Goal: Task Accomplishment & Management: Complete application form

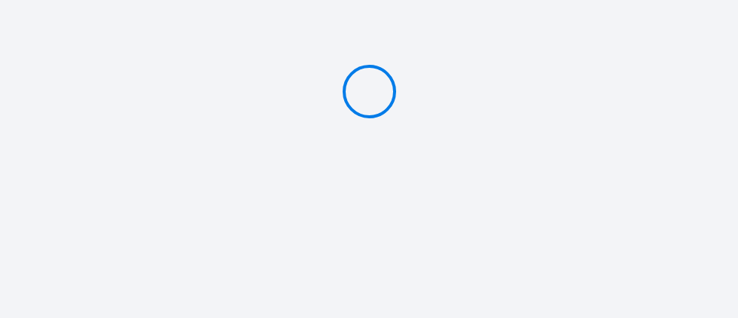
type input "Deposit 300 €"
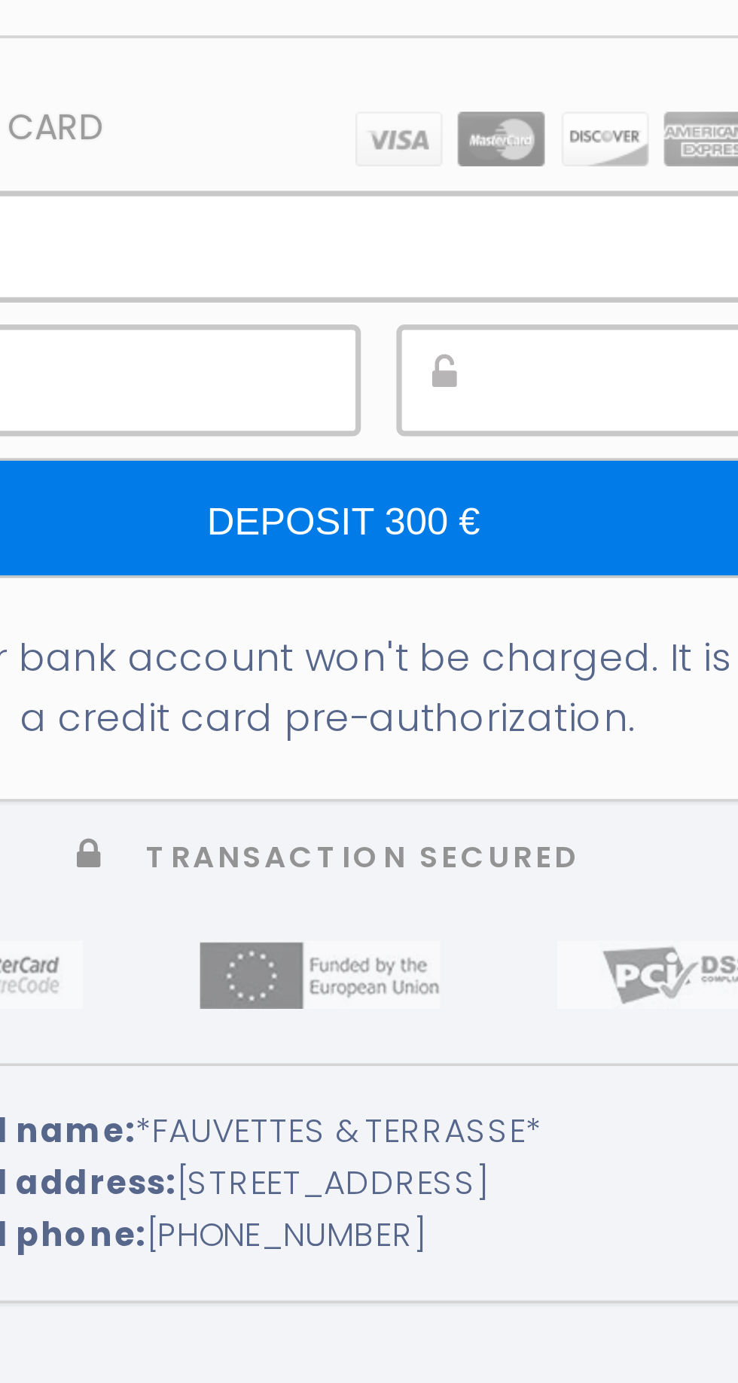
click at [413, 317] on img at bounding box center [430, 626] width 109 height 15
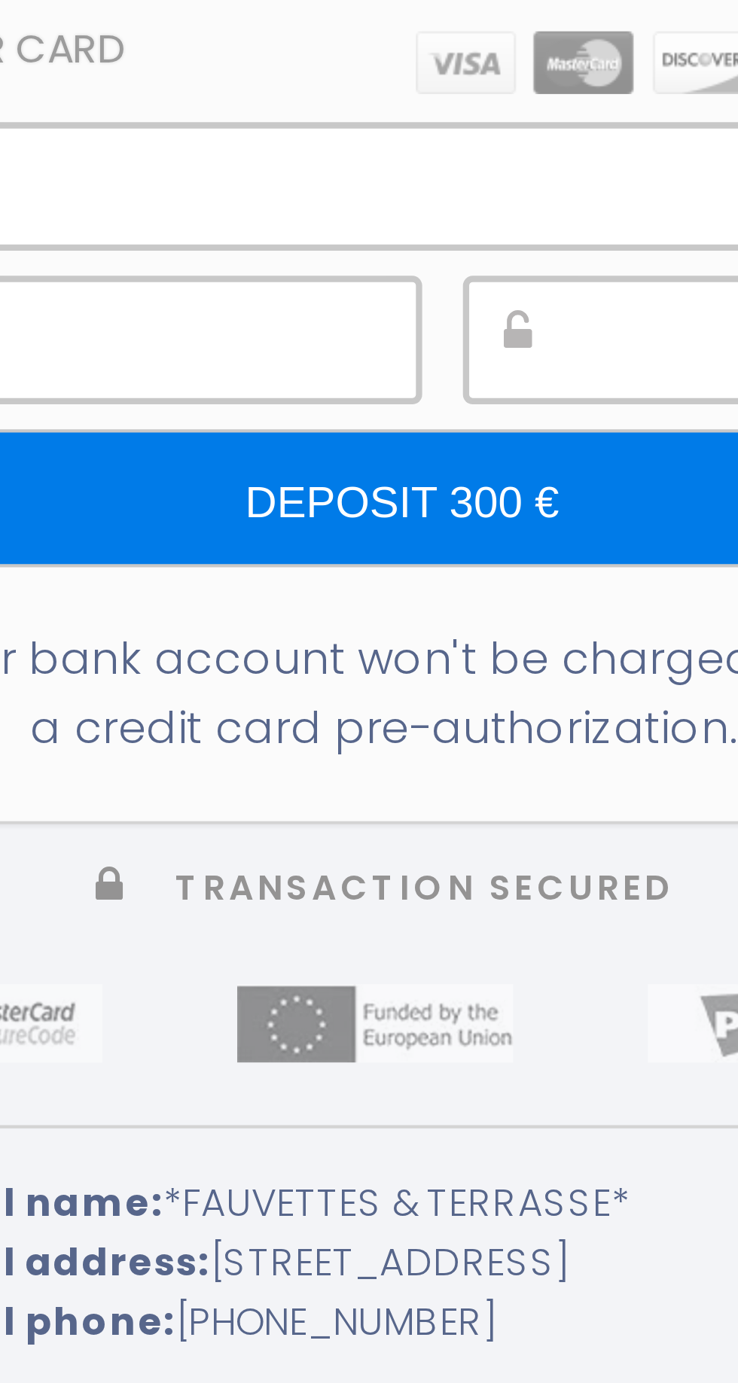
click at [421, 317] on img at bounding box center [430, 626] width 109 height 15
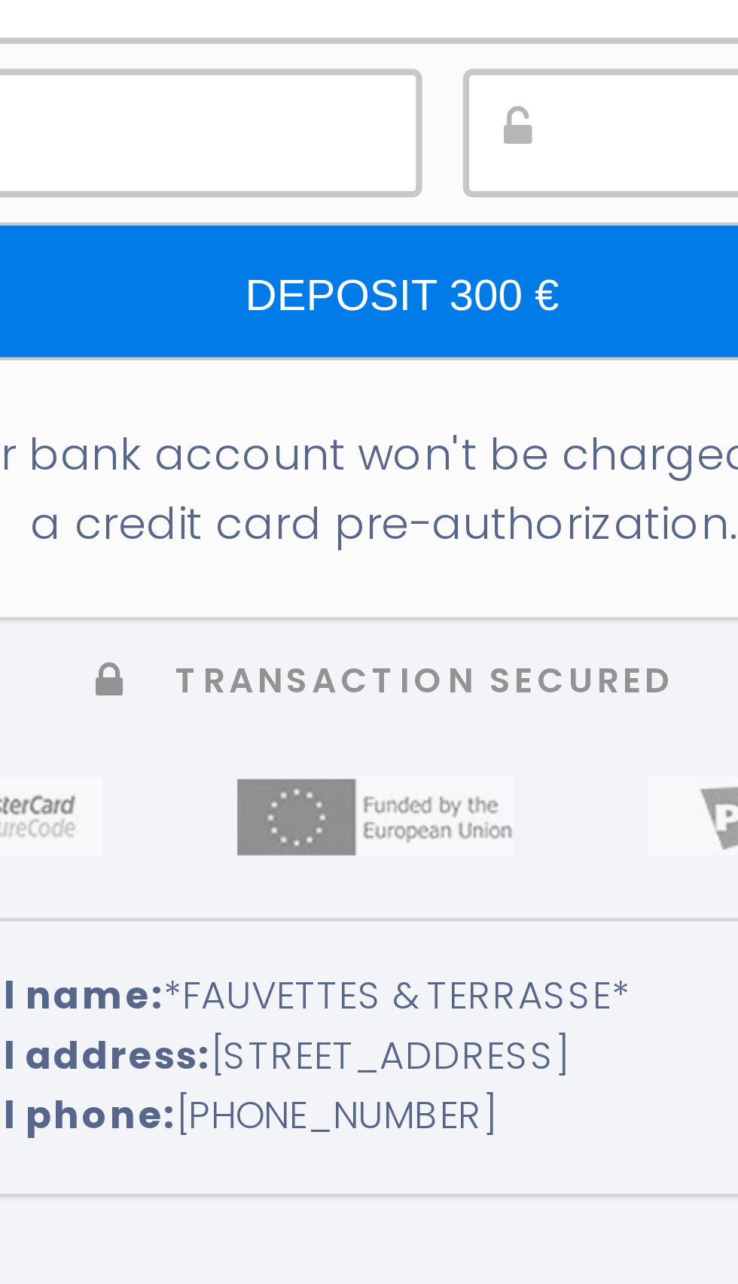
click at [392, 317] on img at bounding box center [430, 577] width 109 height 15
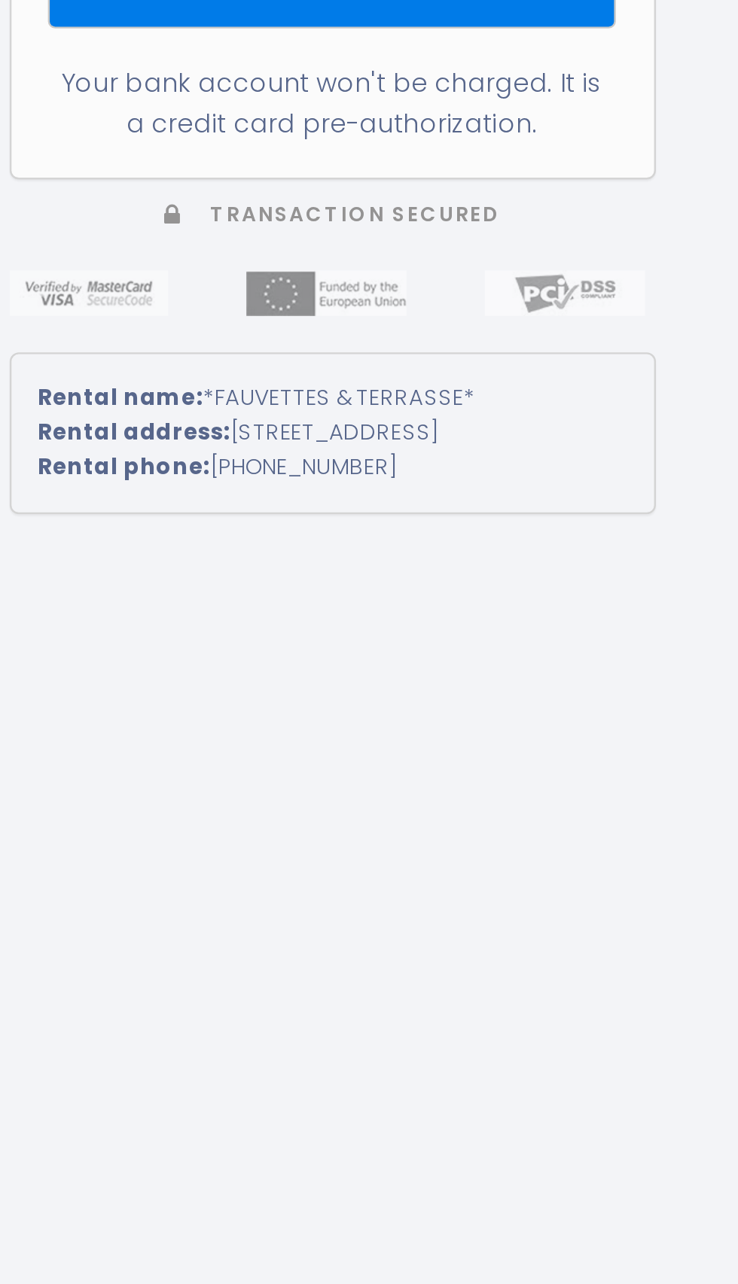
click at [394, 317] on input "Deposit 300 €" at bounding box center [368, 682] width 233 height 32
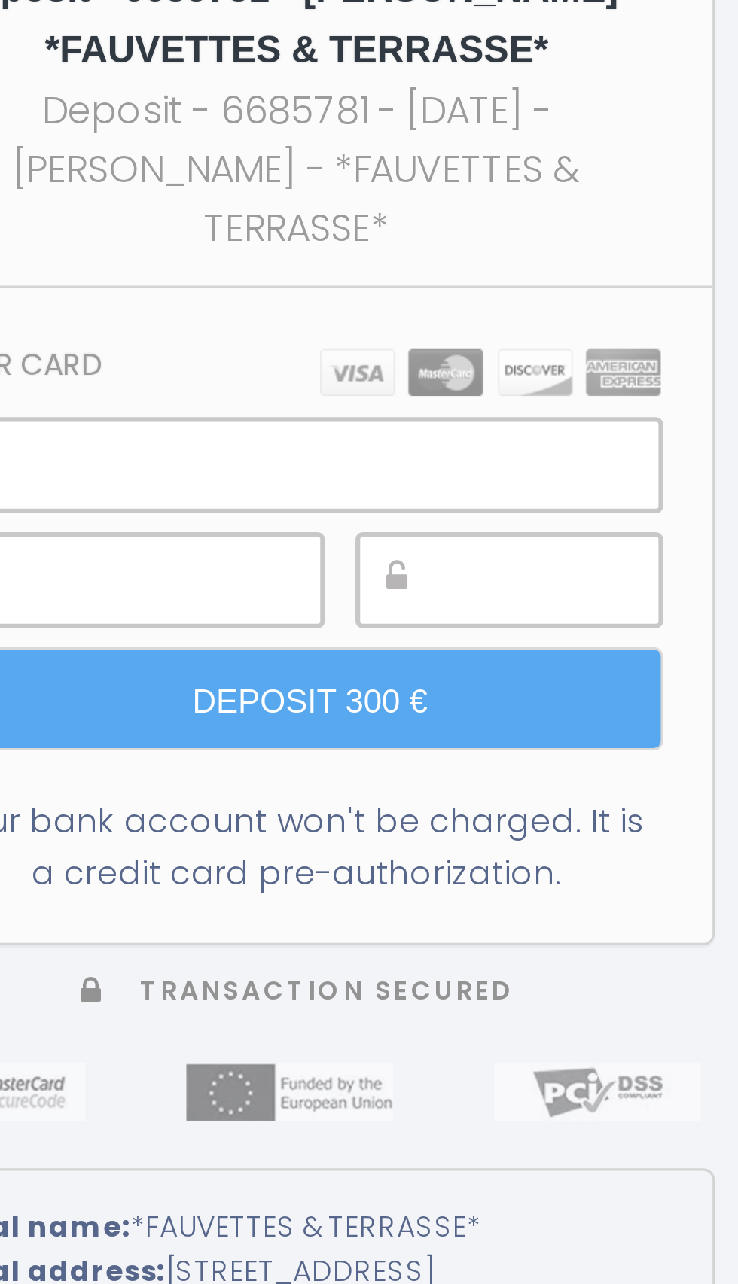
click at [478, 317] on img at bounding box center [480, 392] width 14 height 9
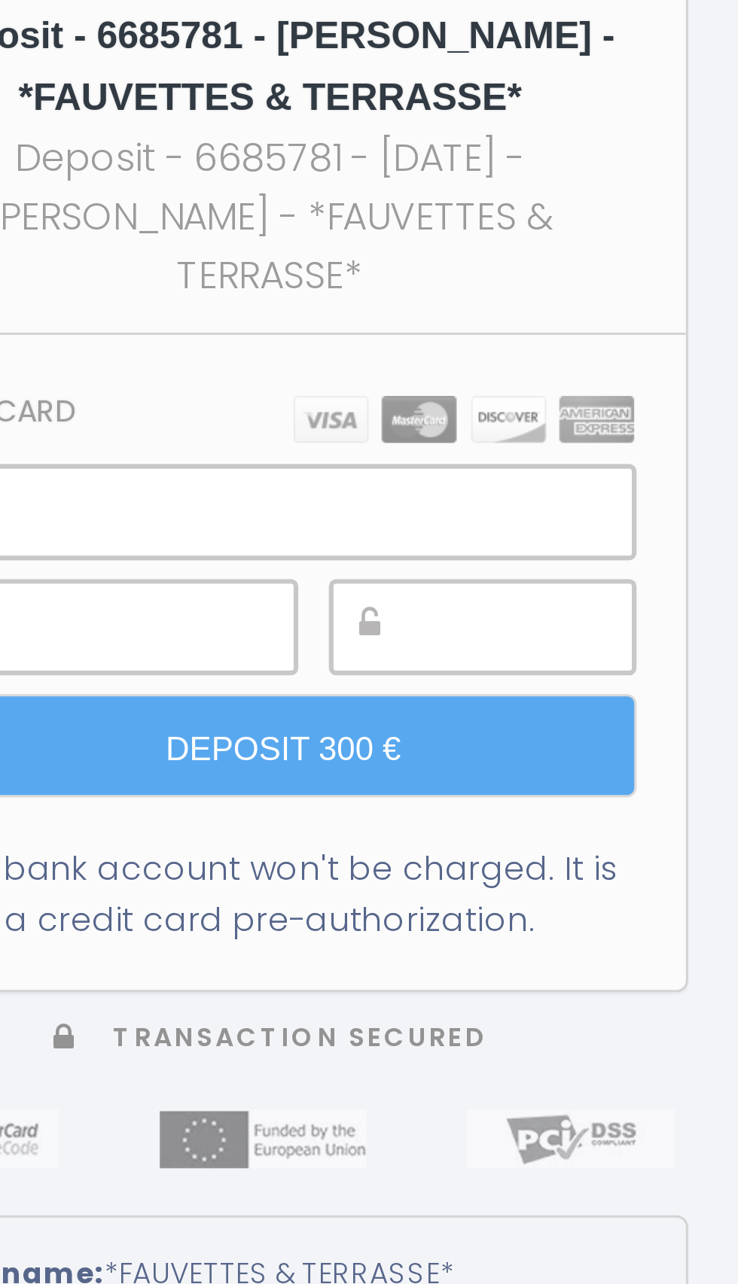
click at [417, 317] on div at bounding box center [429, 576] width 112 height 17
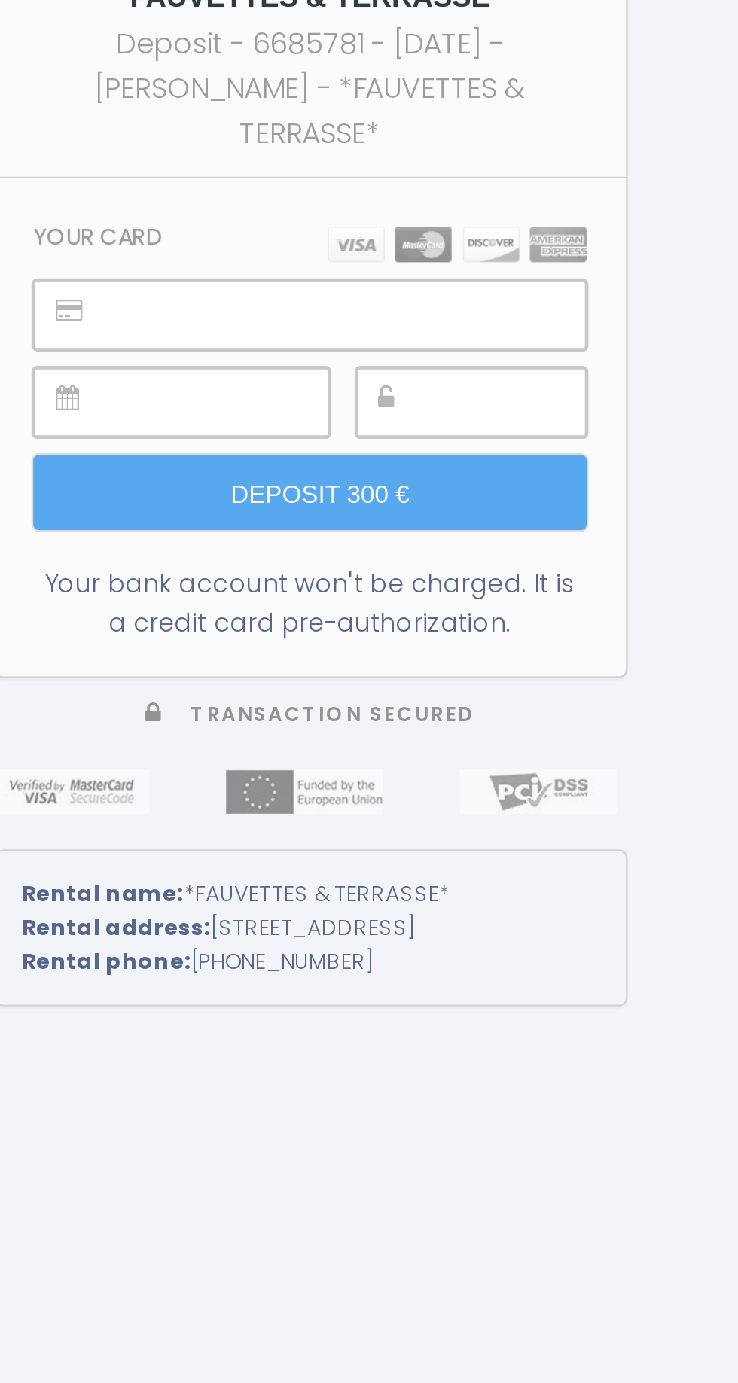
click at [404, 317] on h5 "Deposit - 6685781 - [PERSON_NAME] - *FAUVETTES & TERRASSE*" at bounding box center [369, 513] width 239 height 39
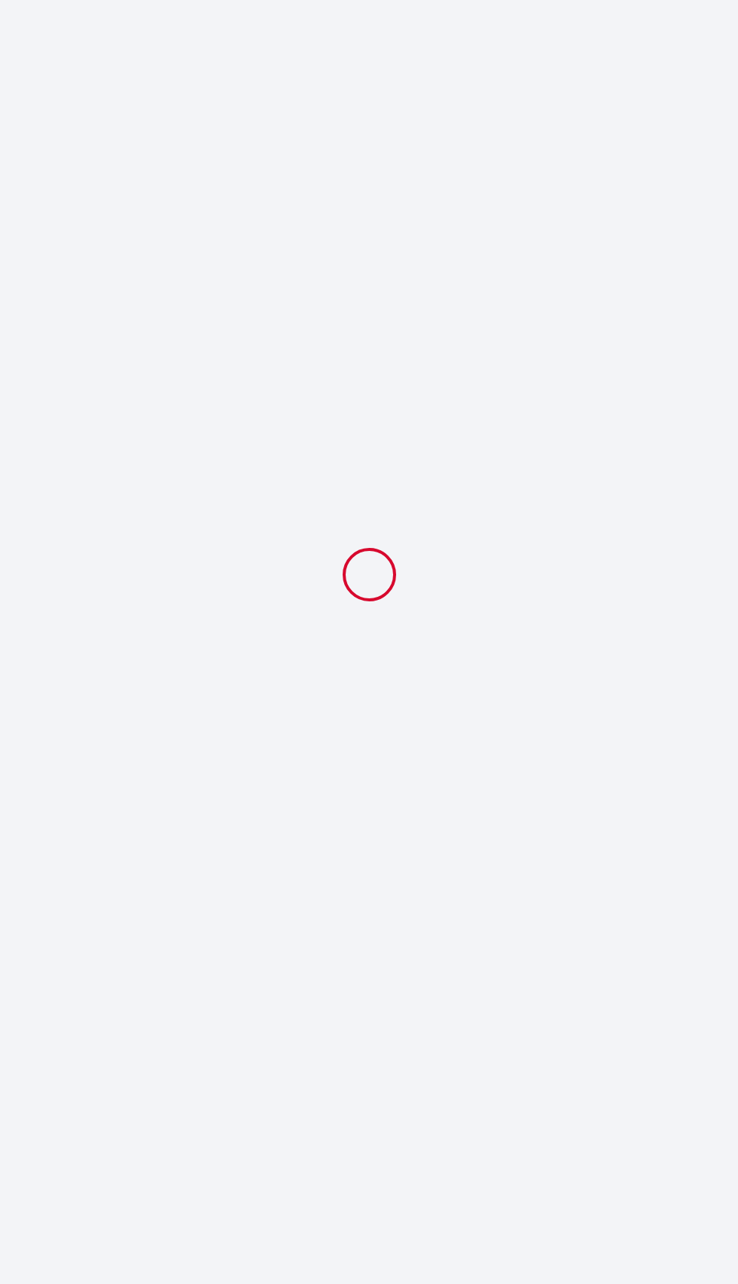
select select
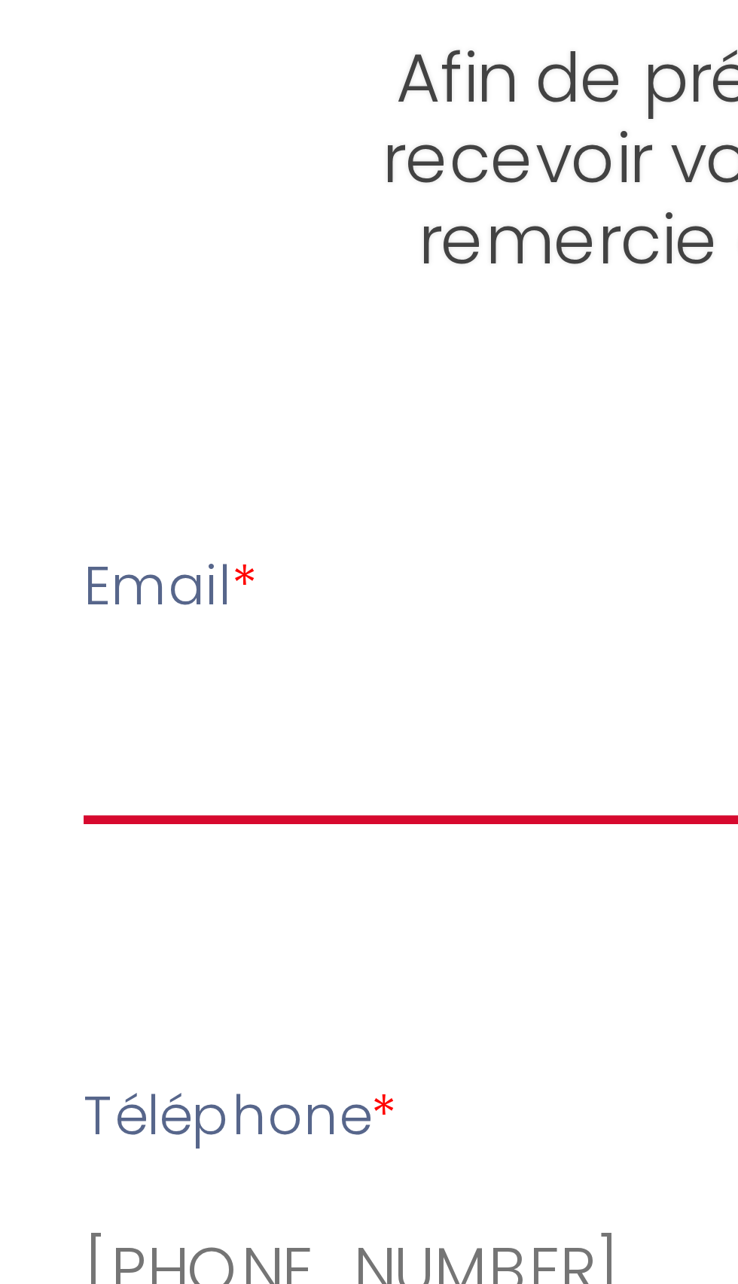
click at [215, 479] on input "Email *" at bounding box center [368, 471] width 337 height 27
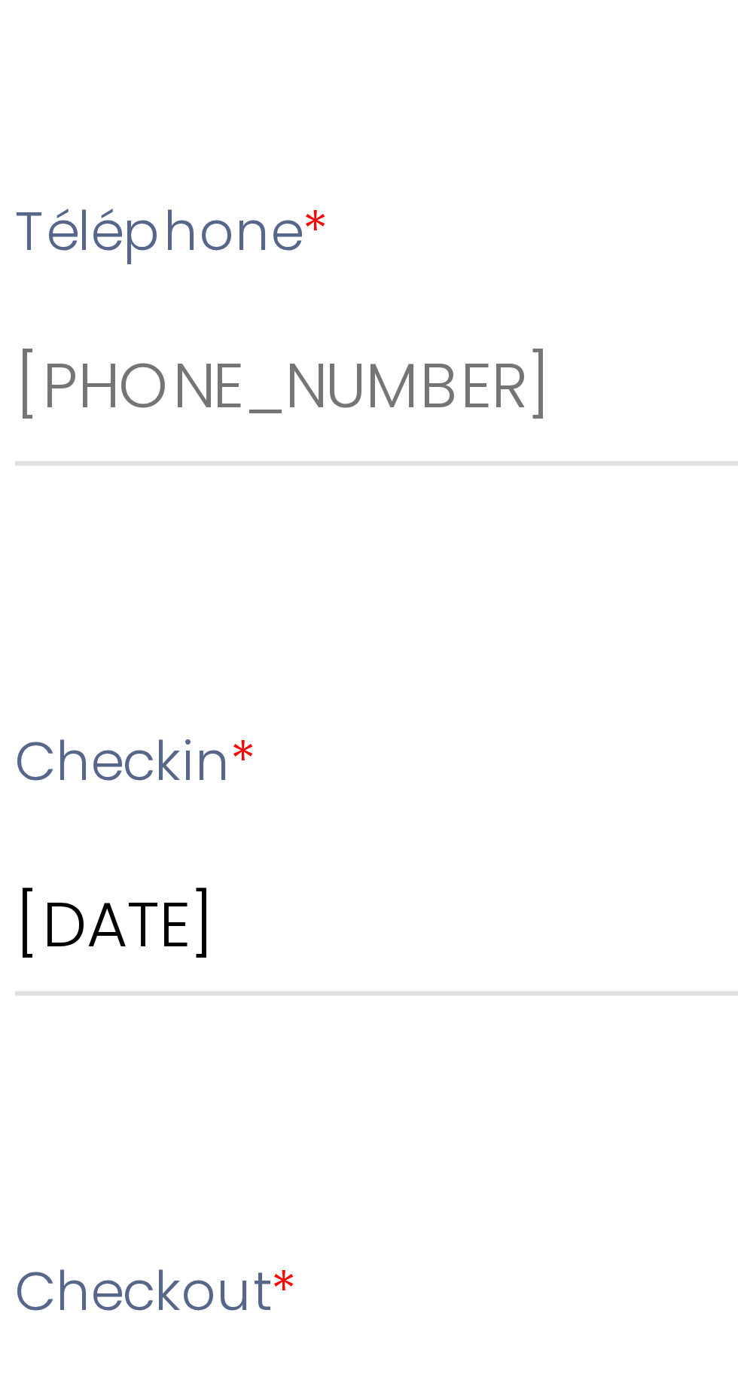
type input "astrid.hase@gmx.de"
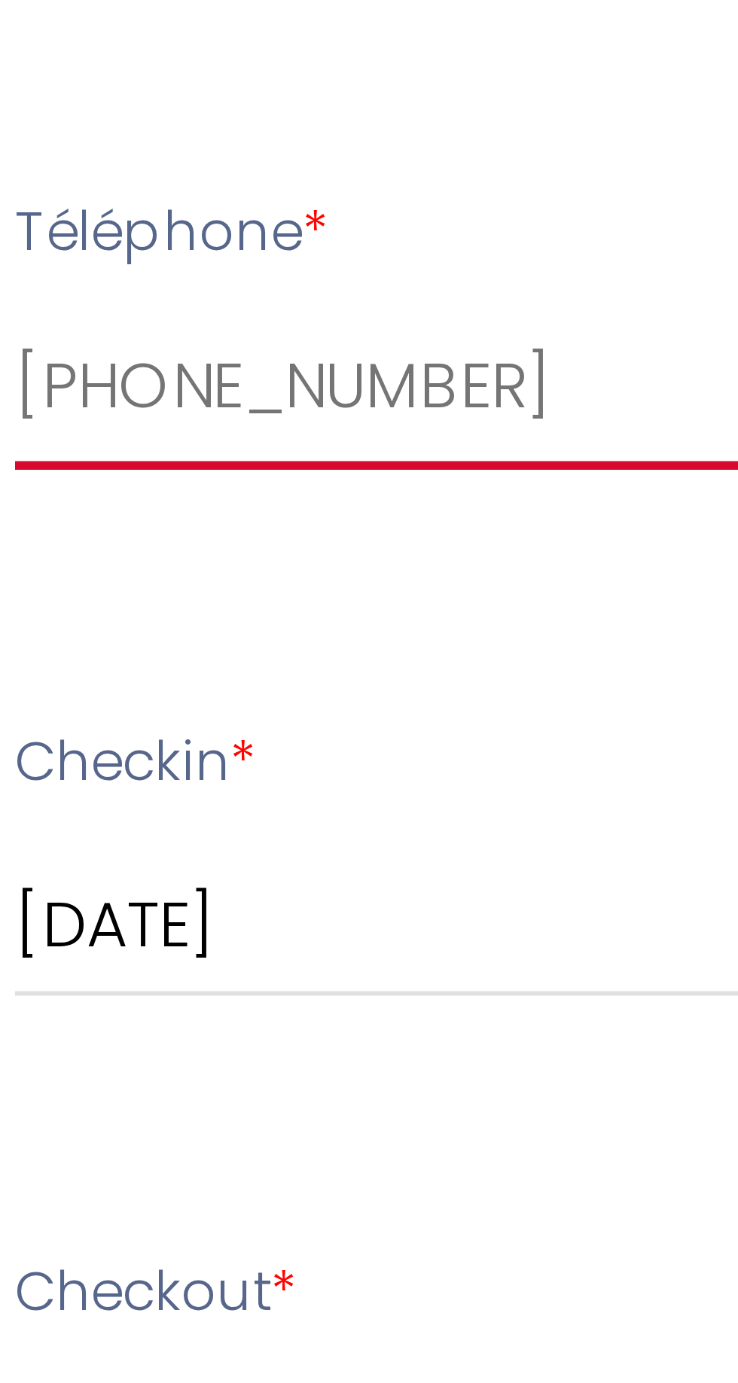
click at [233, 559] on input "+49491736731873" at bounding box center [368, 559] width 337 height 27
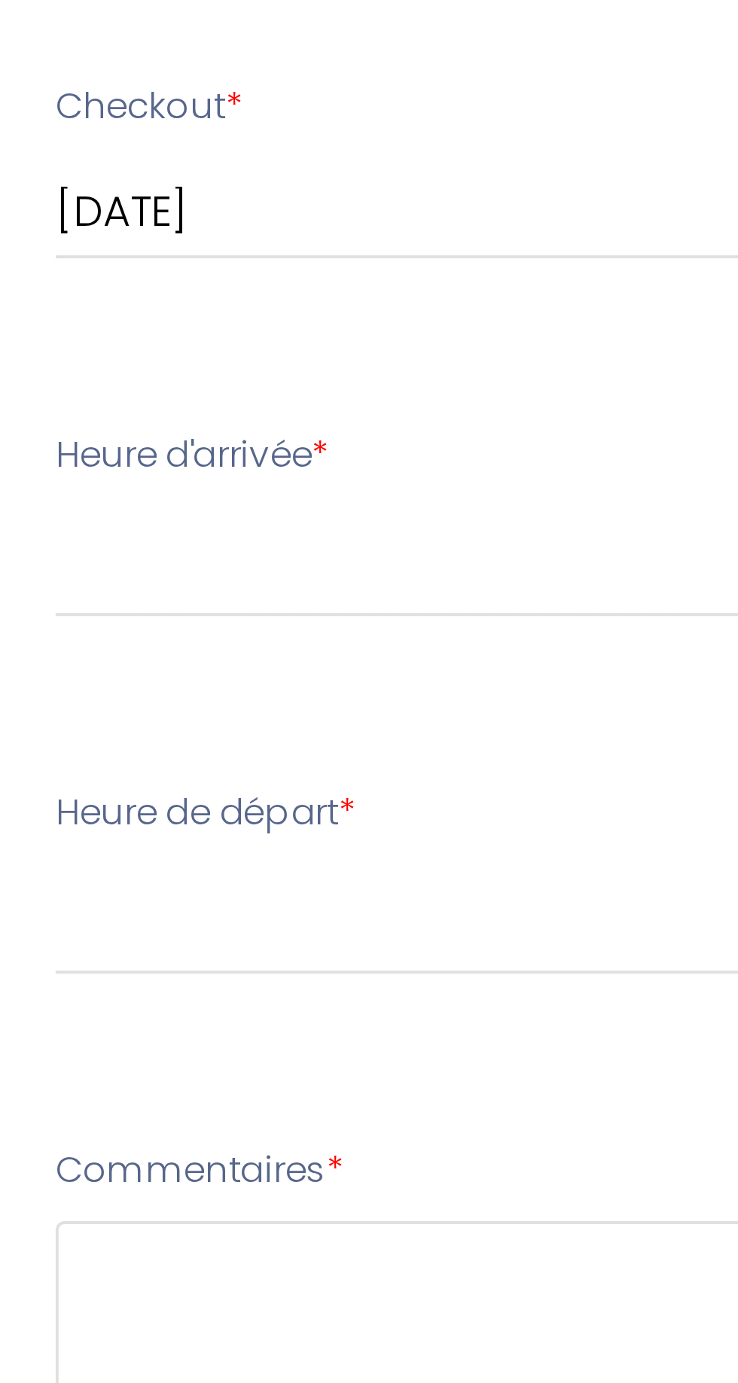
type input "+491736731873"
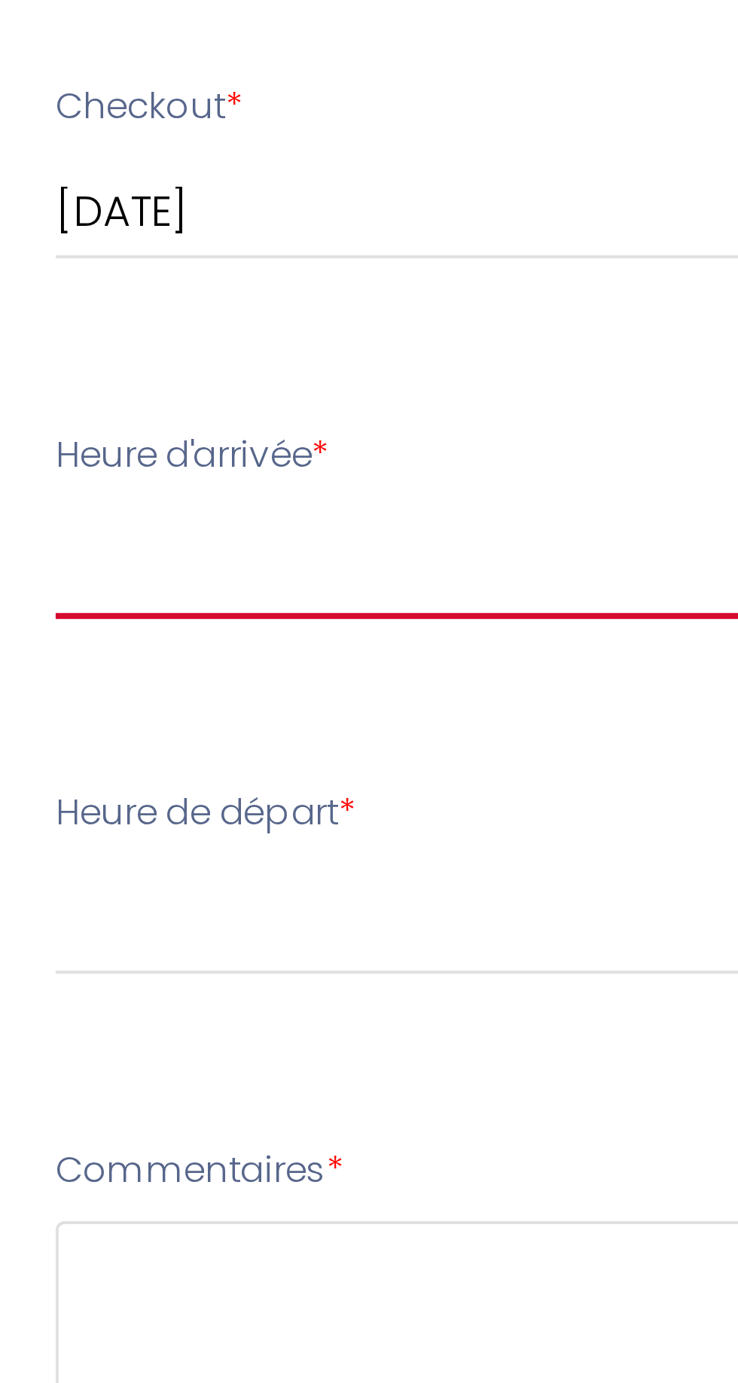
click at [257, 817] on select "15:00 15:30 16:00 16:30 17:00 17:30 18:00 18:30 19:00 19:30 20:00 20:30 21:00 2…" at bounding box center [368, 826] width 337 height 29
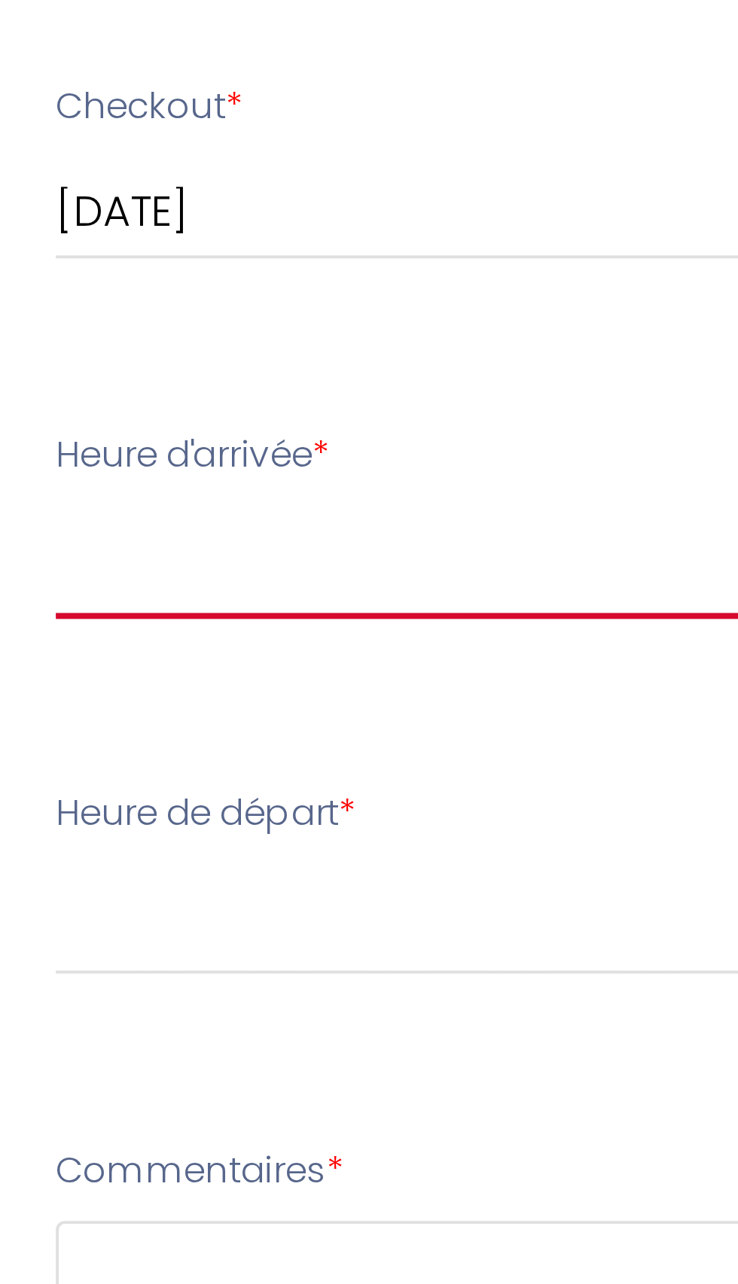
select select "15:00"
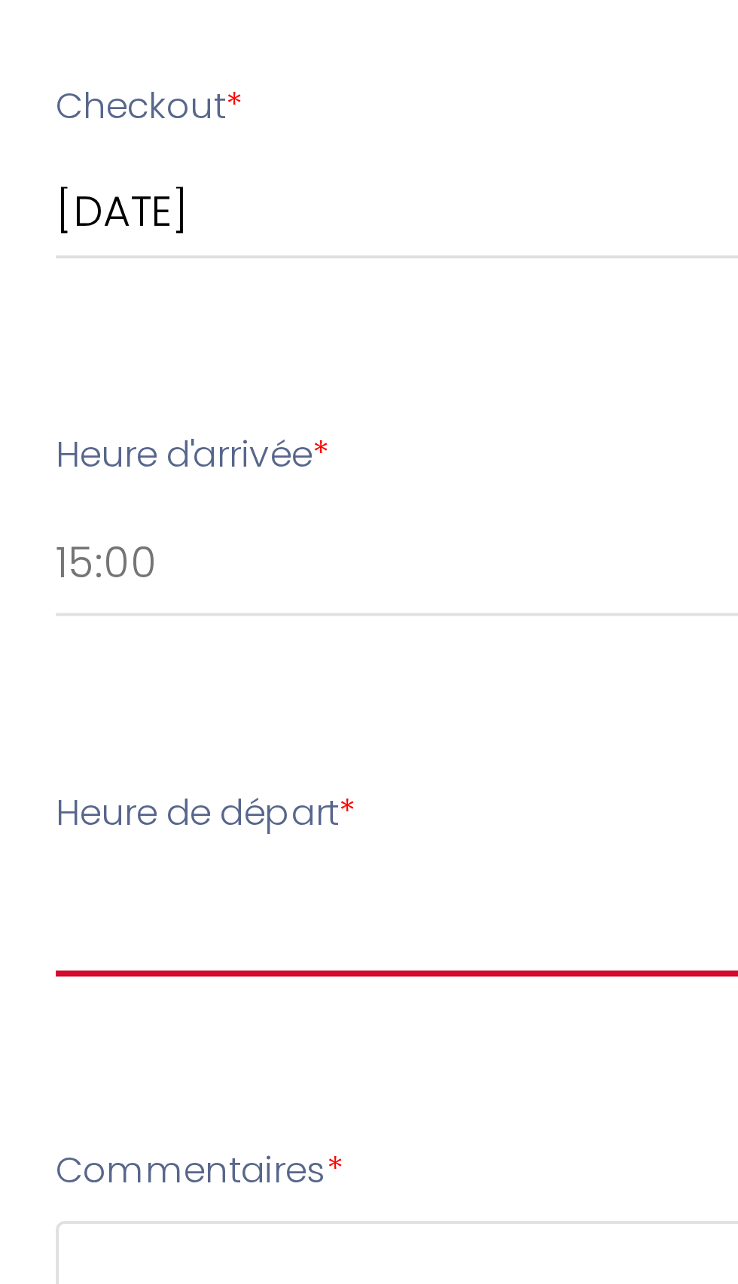
click at [369, 917] on select "00:00 00:30 01:00 01:30 02:00 02:30 03:00 03:30 04:00 04:30 05:00 05:30 06:00 0…" at bounding box center [368, 917] width 337 height 29
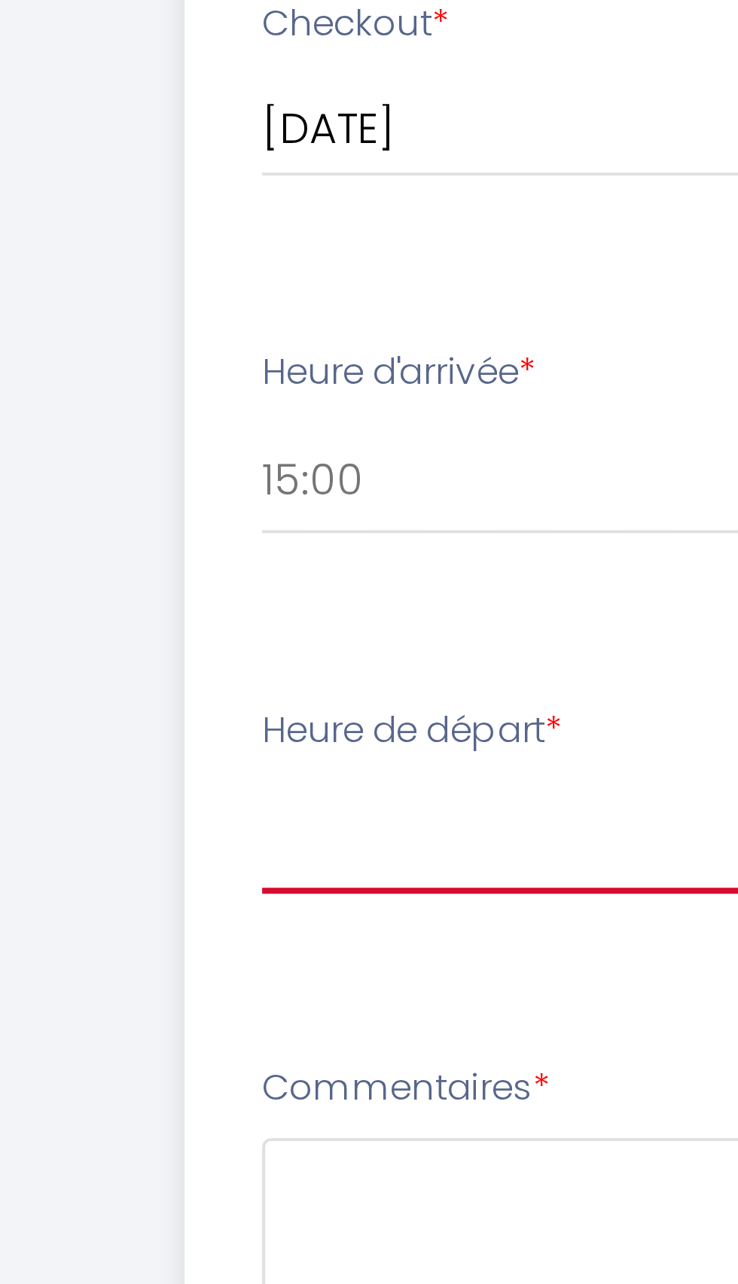
click at [222, 917] on select "00:00 00:30 01:00 01:30 02:00 02:30 03:00 03:30 04:00 04:30 05:00 05:30 06:00 0…" at bounding box center [368, 917] width 337 height 29
select select "11:00"
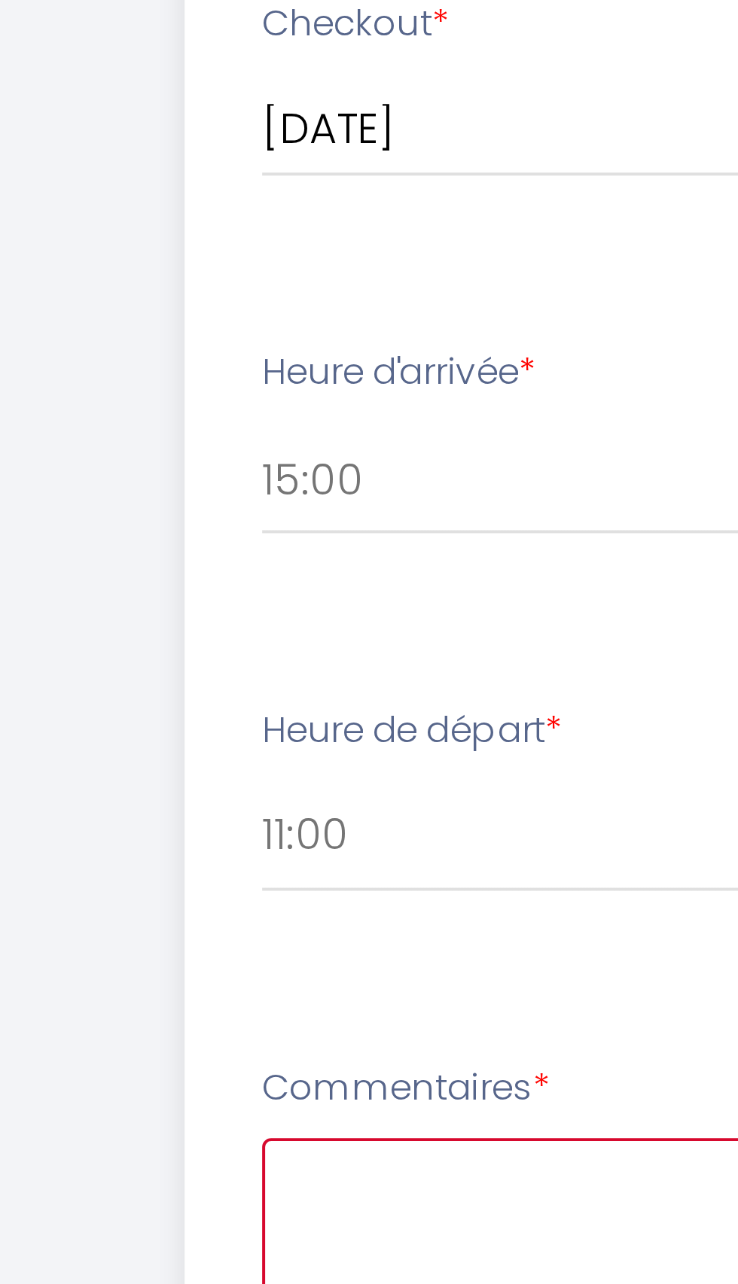
click at [367, 1038] on textarea at bounding box center [366, 1038] width 333 height 91
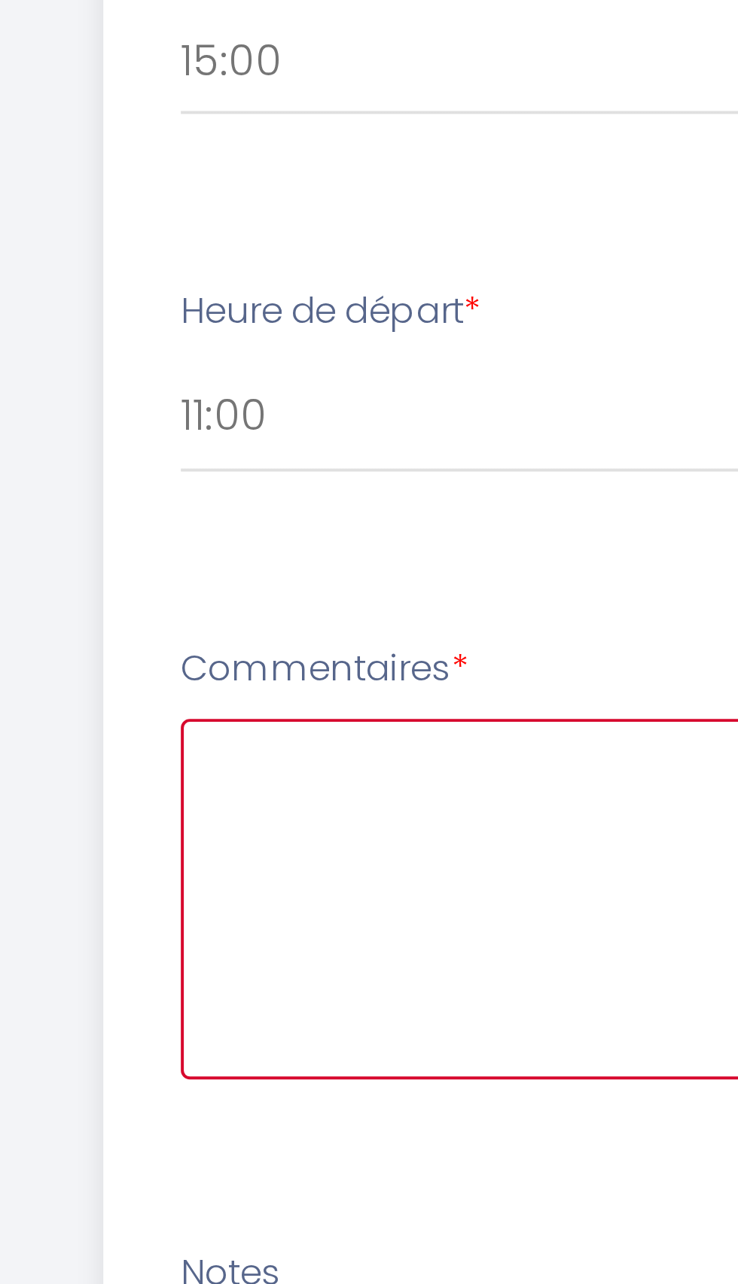
click at [257, 1037] on textarea at bounding box center [366, 1038] width 333 height 91
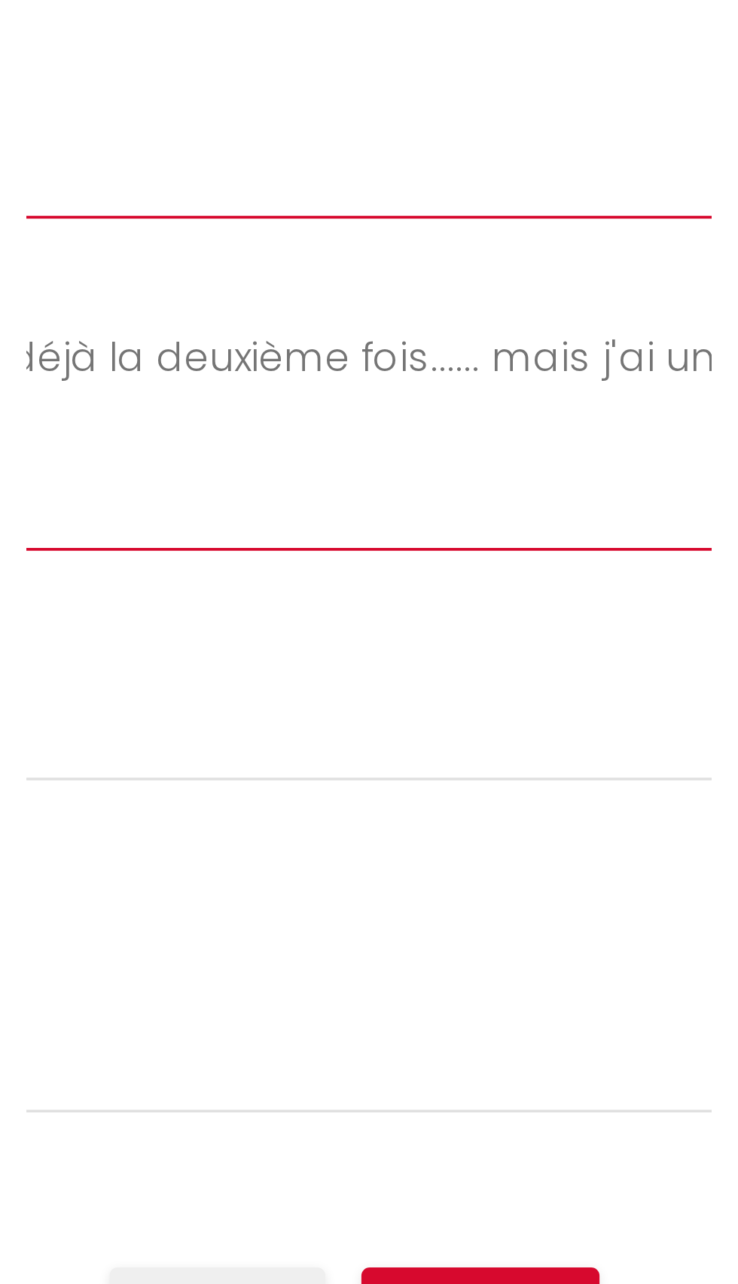
scroll to position [98, 0]
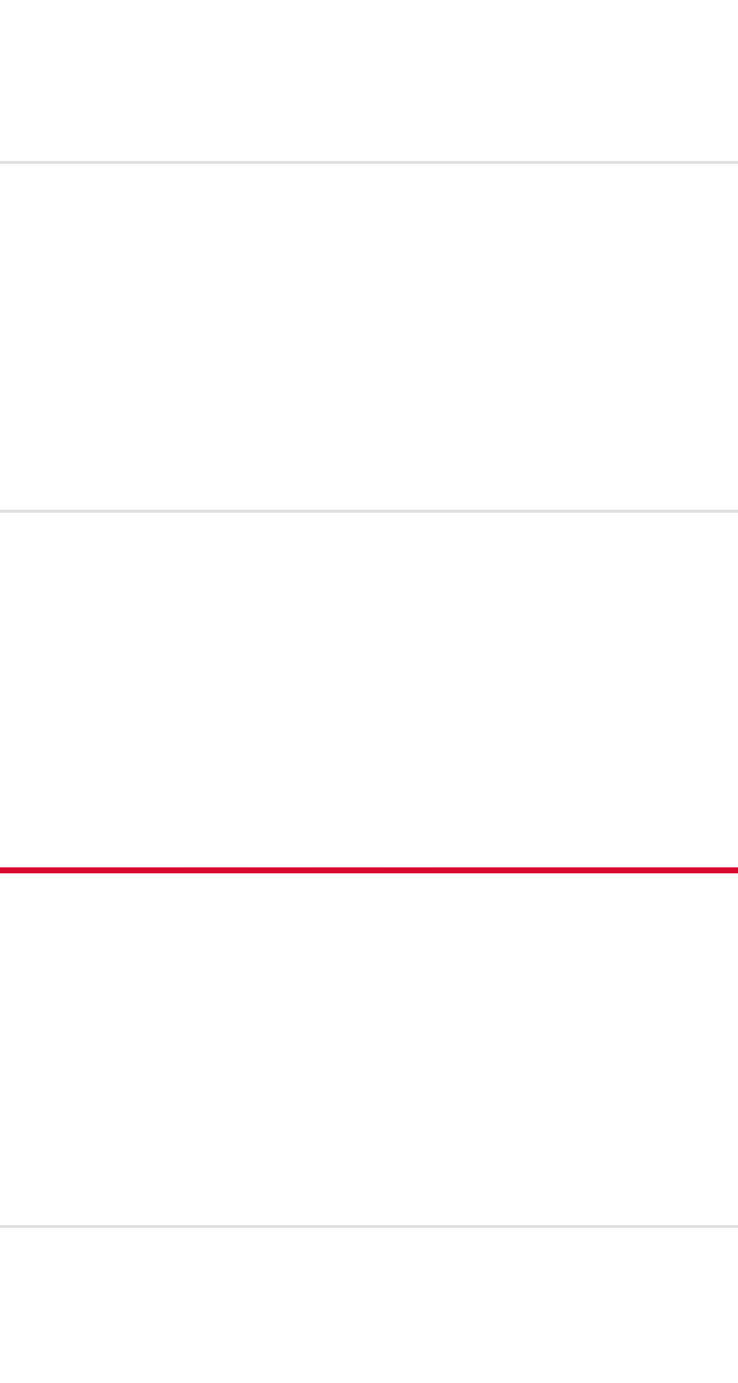
click at [457, 812] on select "15:00 15:30 16:00 16:30 17:00 17:30 18:00 18:30 19:00 19:30 20:00 20:30 21:00 2…" at bounding box center [368, 826] width 337 height 29
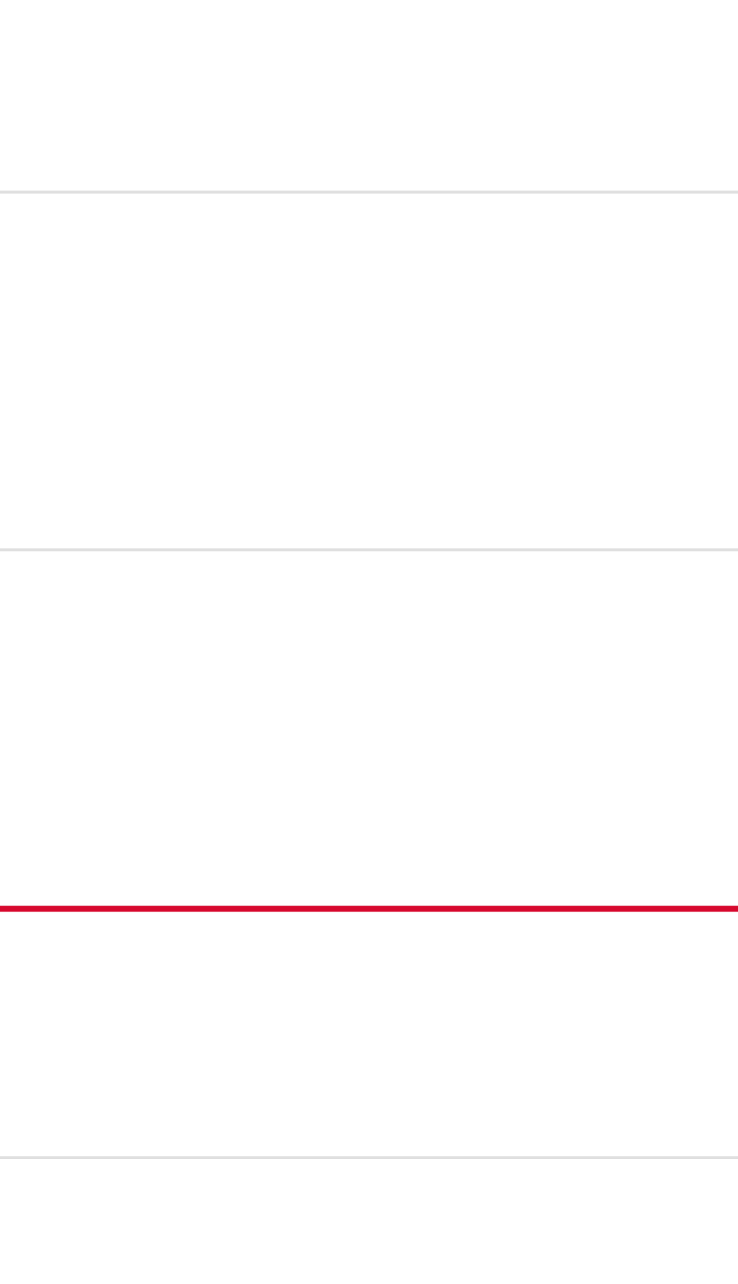
click at [369, 822] on select "00:00 00:30 01:00 01:30 02:00 02:30 03:00 03:30 04:00 04:30 05:00 05:30 06:00 0…" at bounding box center [368, 836] width 337 height 29
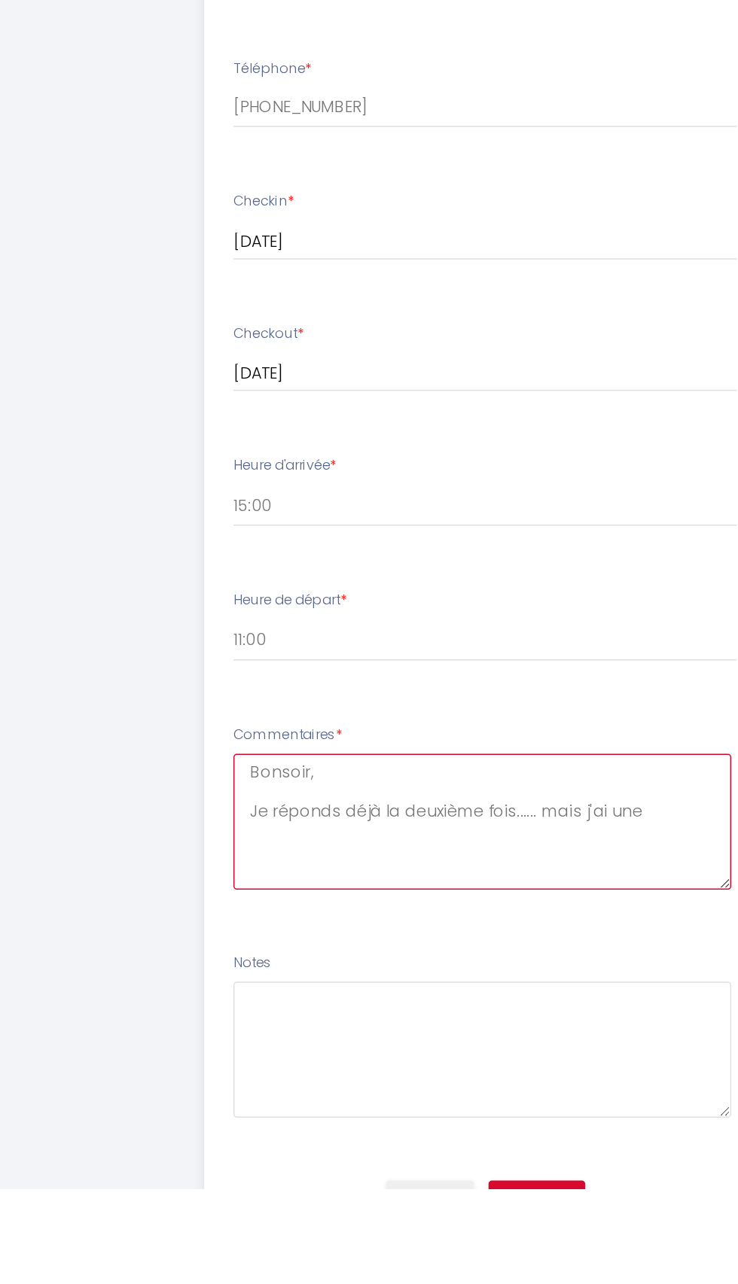
scroll to position [0, 0]
click at [489, 1034] on textarea "Bonsoir, Je réponds déjà la deuxième fois...... mais j'ai une" at bounding box center [366, 1038] width 333 height 91
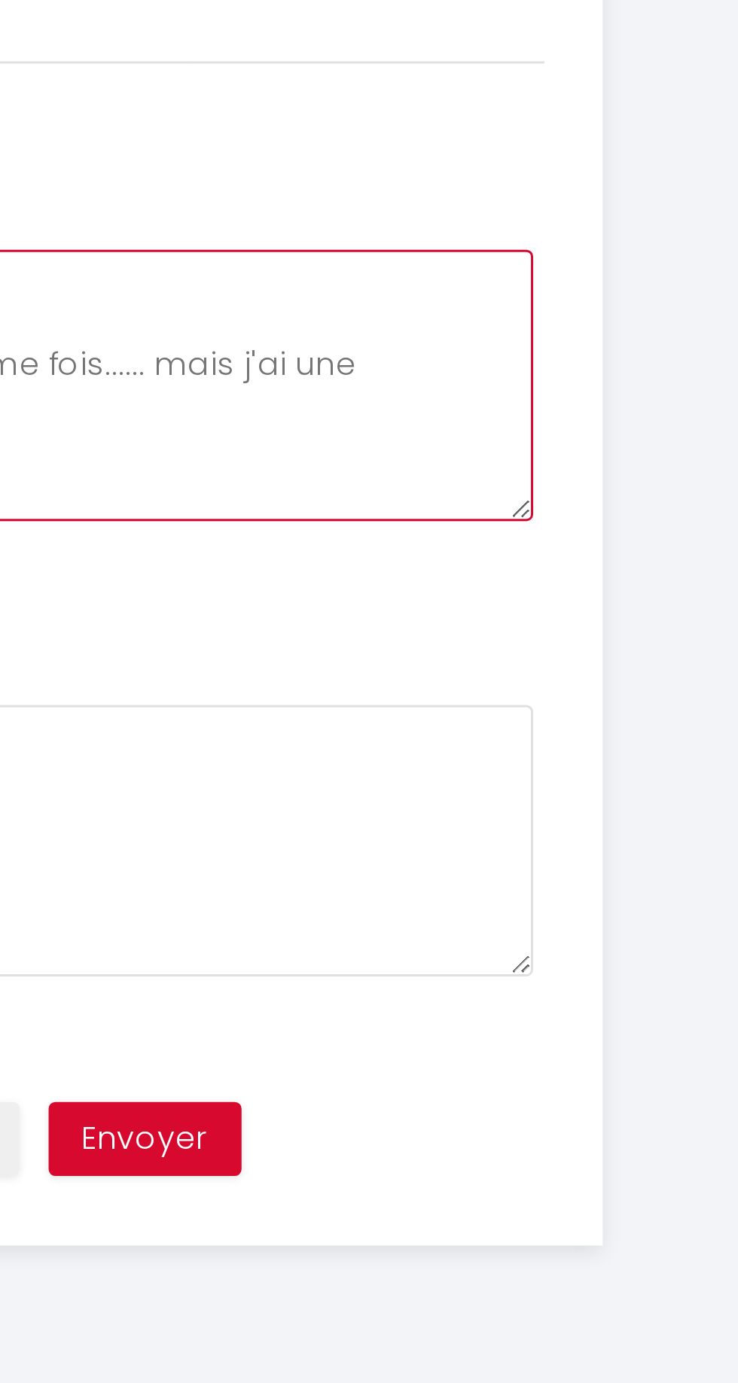
click at [487, 1035] on textarea "Bonsoir, Je réponds déjà la deuxième fois...... mais j'ai une" at bounding box center [366, 1038] width 333 height 91
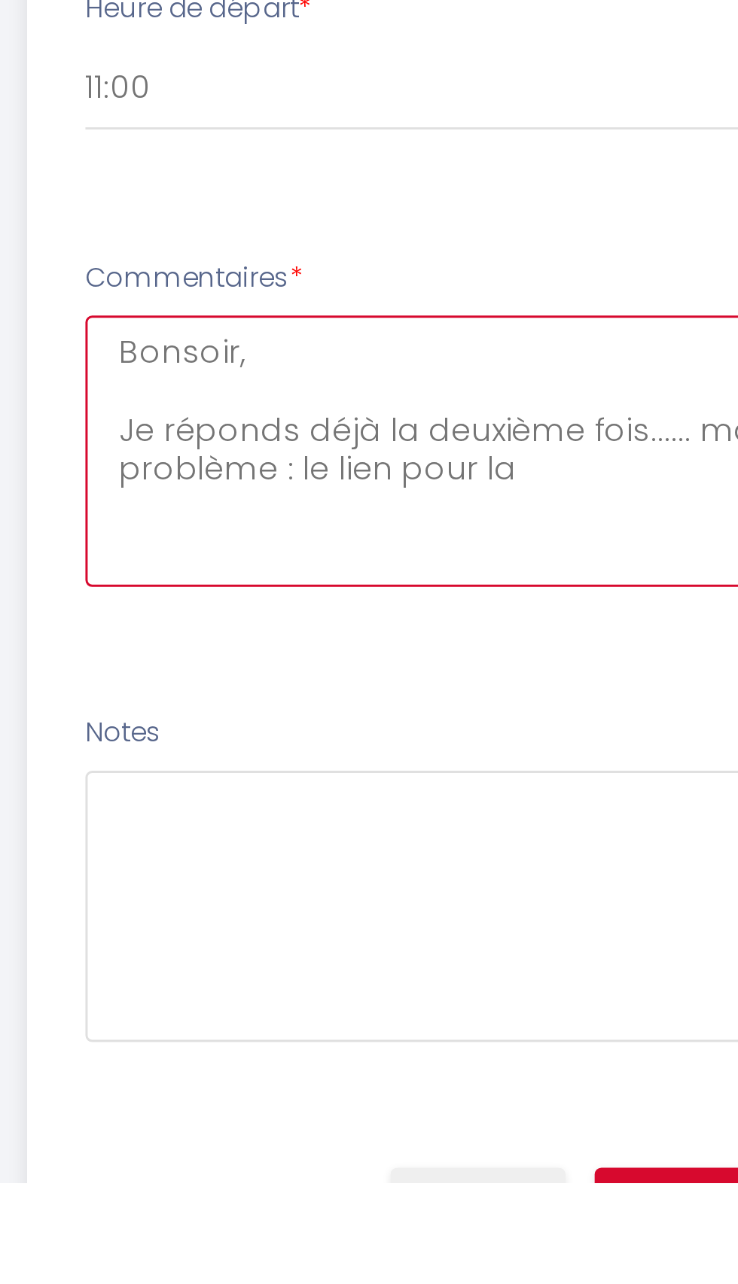
click at [374, 1049] on textarea "Bonsoir, Je réponds déjà la deuxième fois...... mais j'ai un nouveau problème :…" at bounding box center [366, 1038] width 333 height 91
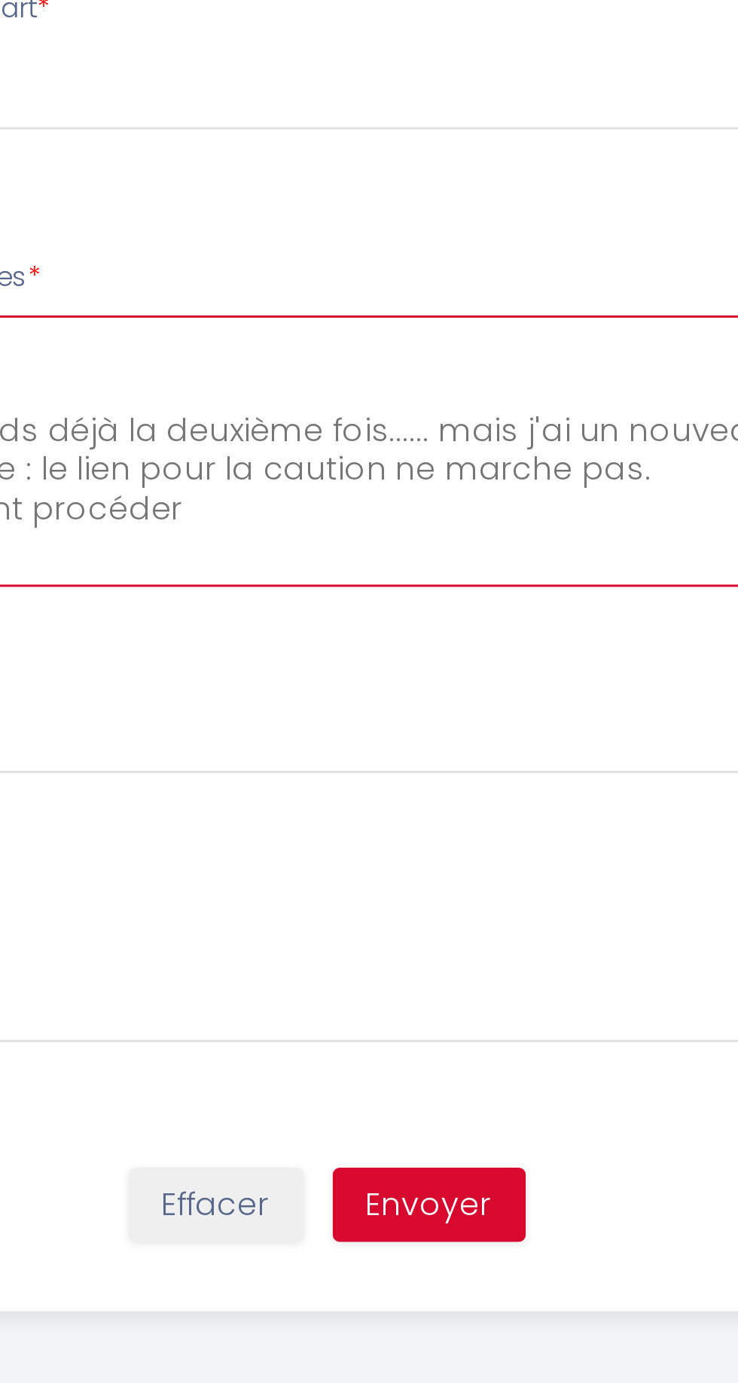
type textarea "Bonsoir, Je réponds déjà la deuxième fois...... mais j'ai un nouveau problème :…"
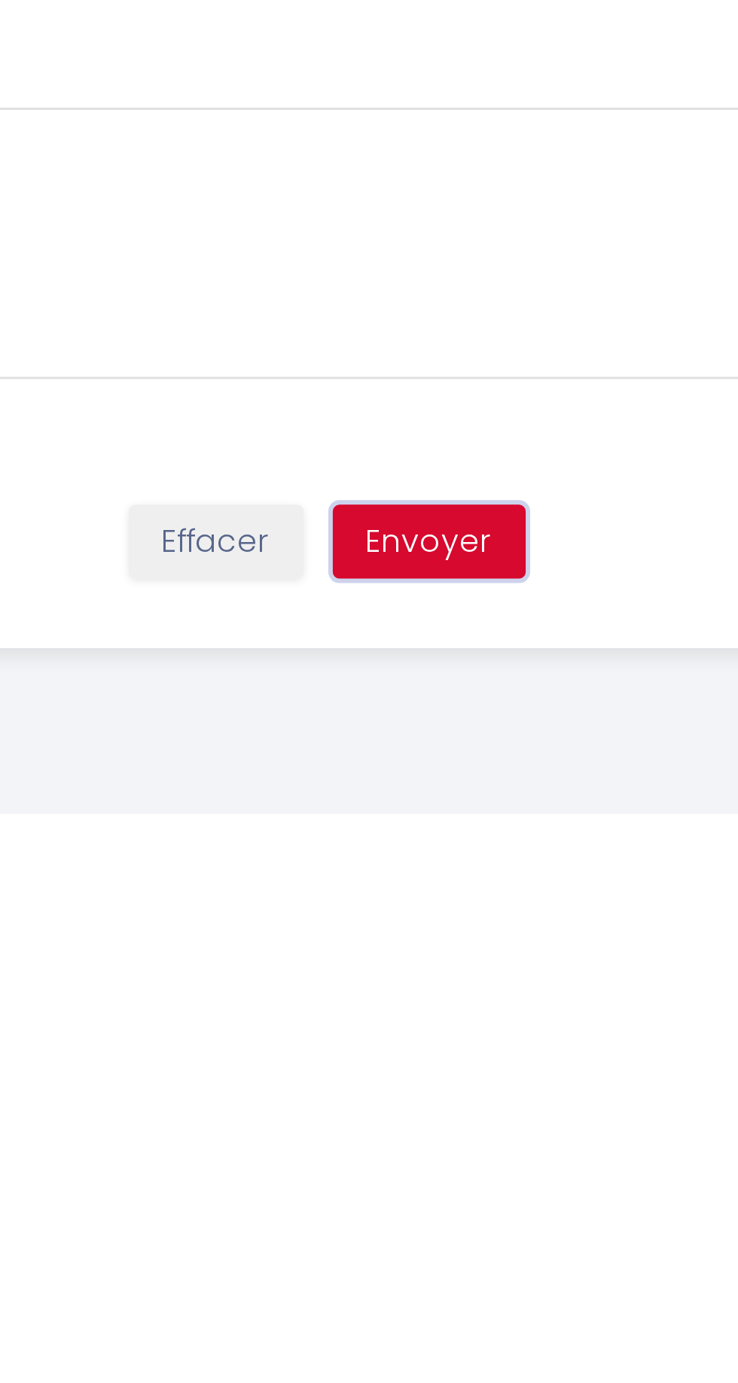
click at [409, 1283] on button "Envoyer" at bounding box center [403, 1292] width 65 height 26
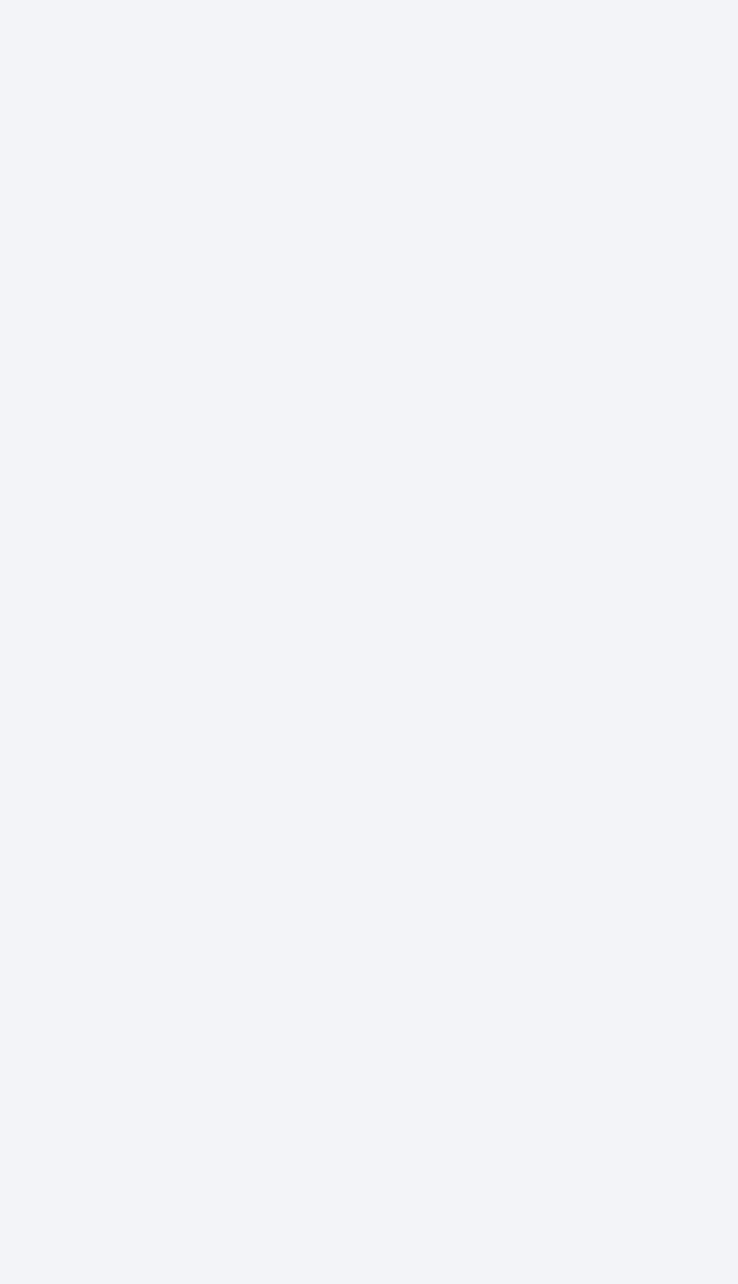
select select "11:00"
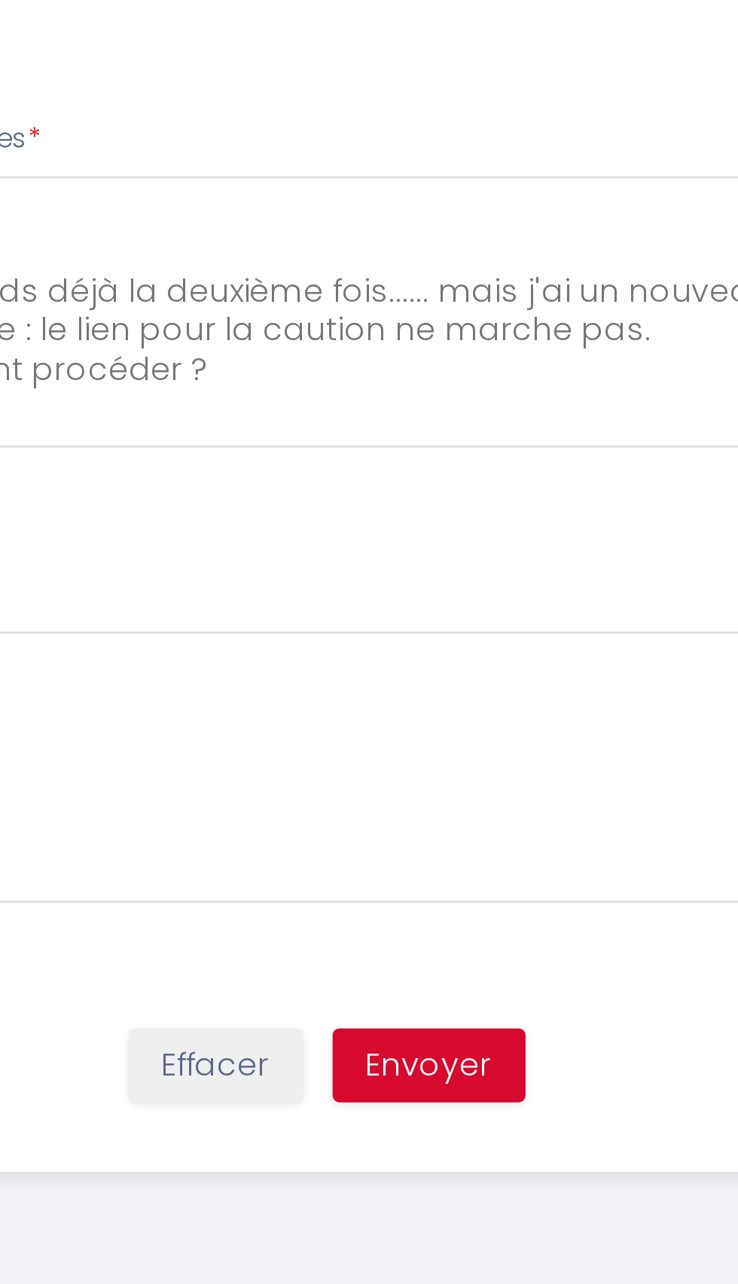
scroll to position [186, 0]
